Goal: Information Seeking & Learning: Learn about a topic

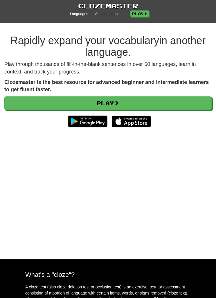
scroll to position [31, 0]
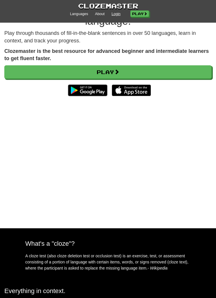
click at [112, 16] on link "Login" at bounding box center [116, 14] width 9 height 5
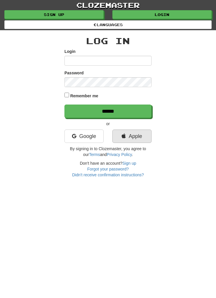
click at [132, 141] on link "Apple" at bounding box center [132, 136] width 39 height 13
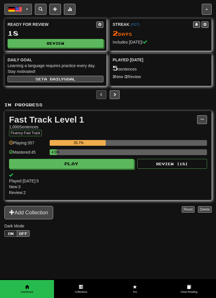
click at [31, 13] on button "Deutsch / English" at bounding box center [18, 9] width 28 height 11
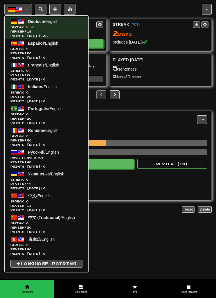
click at [111, 232] on div at bounding box center [108, 149] width 216 height 298
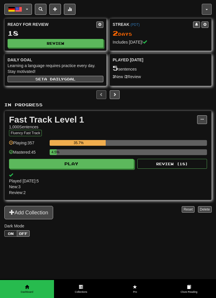
click at [211, 11] on button "button" at bounding box center [207, 9] width 10 height 11
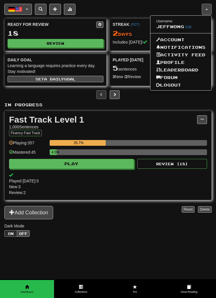
click at [170, 31] on ul "Username: jeffwong Edit Account Notifications Activity Feed Profile Leaderboard…" at bounding box center [181, 52] width 62 height 75
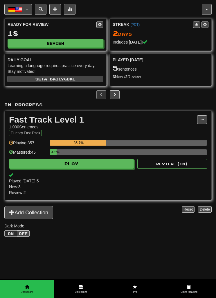
click at [209, 12] on button "button" at bounding box center [207, 9] width 10 height 11
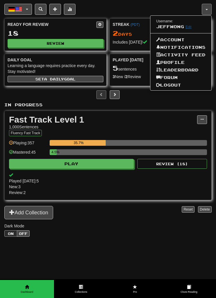
click at [188, 28] on link "Edit" at bounding box center [189, 27] width 6 height 4
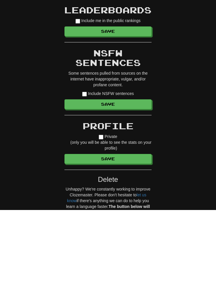
scroll to position [315, 0]
click at [88, 179] on label "Include NSFW sentences" at bounding box center [108, 182] width 52 height 6
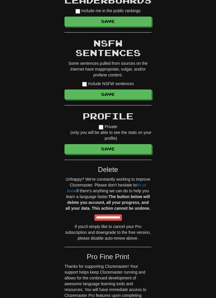
scroll to position [413, 0]
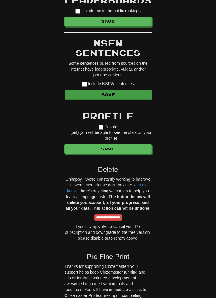
click at [142, 94] on button "Save" at bounding box center [108, 95] width 87 height 10
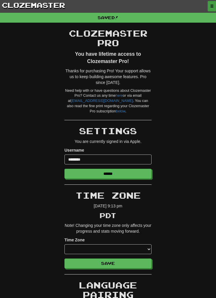
click at [213, 9] on button "button" at bounding box center [212, 6] width 9 height 10
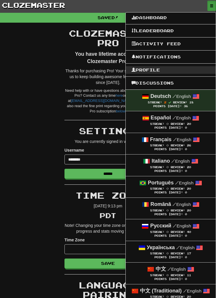
click at [171, 69] on link "Profile" at bounding box center [171, 70] width 90 height 8
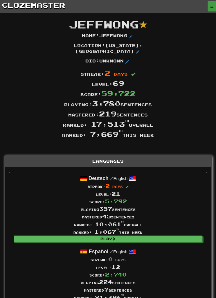
click at [212, 10] on button "button" at bounding box center [212, 6] width 9 height 10
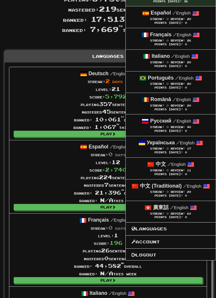
scroll to position [110, 0]
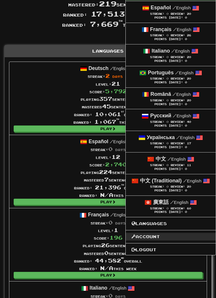
click at [169, 237] on link "Account" at bounding box center [171, 237] width 90 height 8
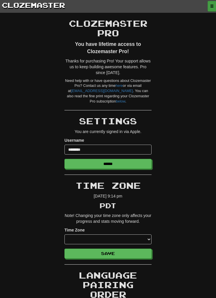
click at [212, 3] on button "button" at bounding box center [212, 6] width 9 height 10
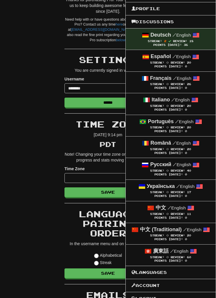
scroll to position [61, 0]
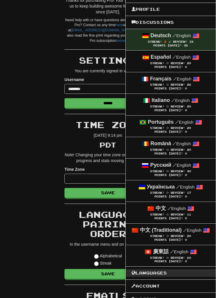
click at [173, 273] on link "Languages" at bounding box center [171, 274] width 90 height 8
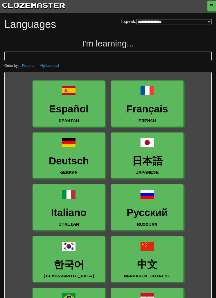
select select "*******"
click at [213, 1] on button "button" at bounding box center [212, 6] width 9 height 10
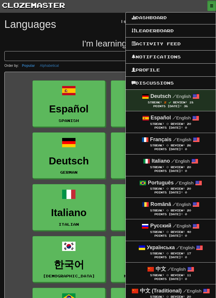
click at [214, 8] on div at bounding box center [108, 149] width 216 height 298
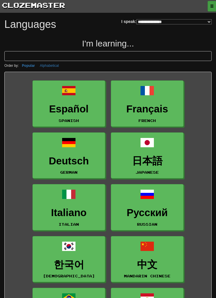
click at [213, 10] on button "button" at bounding box center [212, 6] width 9 height 10
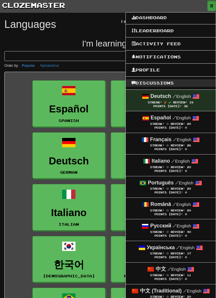
click at [172, 87] on link "Discussions" at bounding box center [171, 83] width 90 height 8
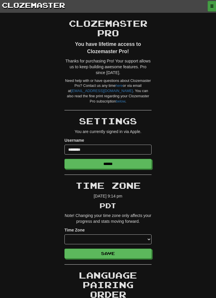
click at [213, 6] on span "button" at bounding box center [212, 5] width 3 height 3
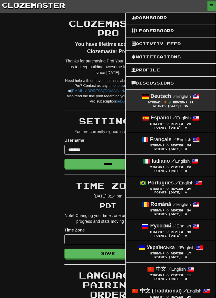
click at [183, 98] on small "/ English" at bounding box center [182, 96] width 18 height 5
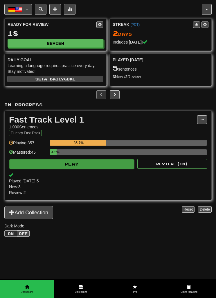
click at [26, 167] on button "Play" at bounding box center [71, 164] width 125 height 10
select select "**"
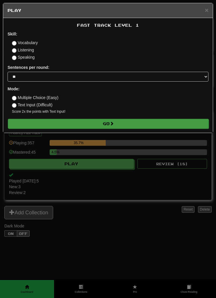
click at [187, 125] on button "Go" at bounding box center [108, 124] width 201 height 10
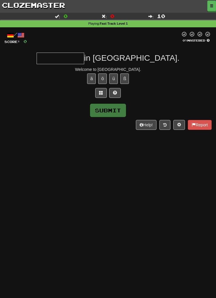
click at [74, 60] on input "text" at bounding box center [61, 59] width 48 height 12
click at [104, 111] on button "Submit" at bounding box center [108, 110] width 36 height 13
type input "**********"
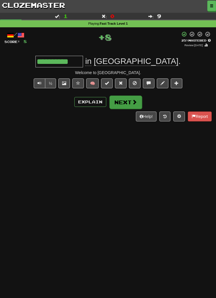
click at [124, 104] on button "Next" at bounding box center [126, 102] width 33 height 13
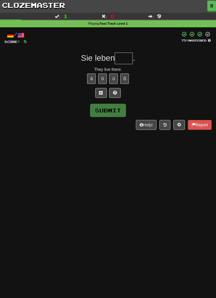
type input "*"
click at [101, 119] on div "/ Score: 8 75 % Mastered Sie leben ** . They live there. ä ö ü ß Submit Help! R…" at bounding box center [108, 80] width 208 height 99
click at [106, 112] on button "Submit" at bounding box center [108, 110] width 36 height 13
type input "****"
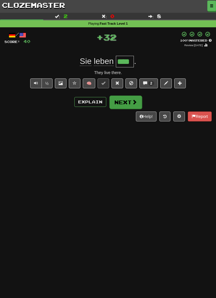
click at [116, 102] on button "Next" at bounding box center [126, 102] width 33 height 13
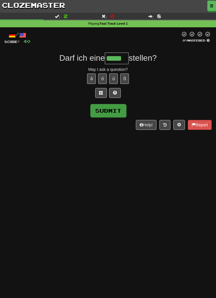
click at [104, 109] on button "Submit" at bounding box center [108, 110] width 36 height 13
type input "*****"
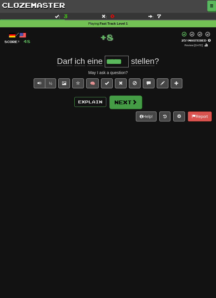
click at [122, 103] on button "Next" at bounding box center [126, 102] width 33 height 13
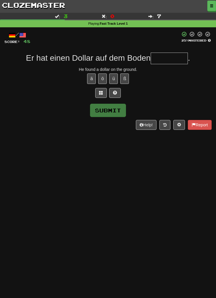
click at [0, 160] on div "Dashboard Clozemaster jeffwong / Toggle Dropdown Dashboard Leaderboard Activity…" at bounding box center [108, 149] width 216 height 298
click at [176, 61] on input "text" at bounding box center [169, 59] width 37 height 12
type input "*"
